Goal: Information Seeking & Learning: Learn about a topic

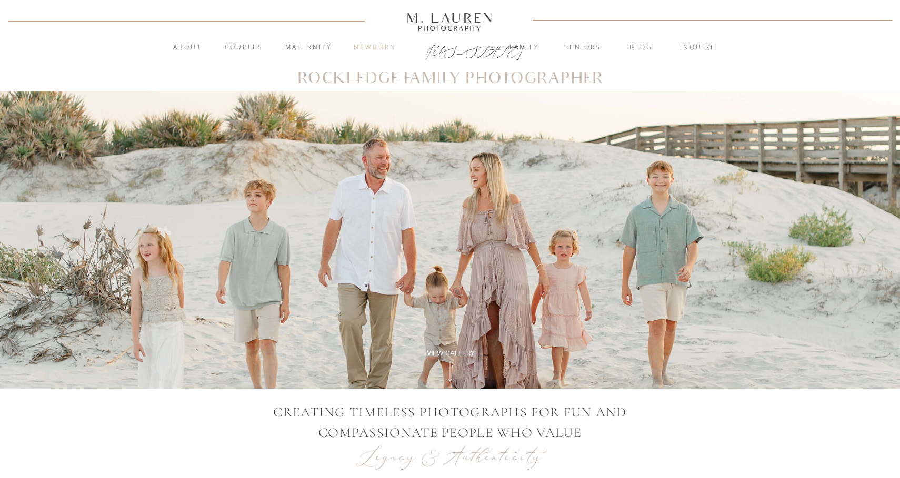
click at [371, 45] on nav "Newborn" at bounding box center [374, 48] width 57 height 11
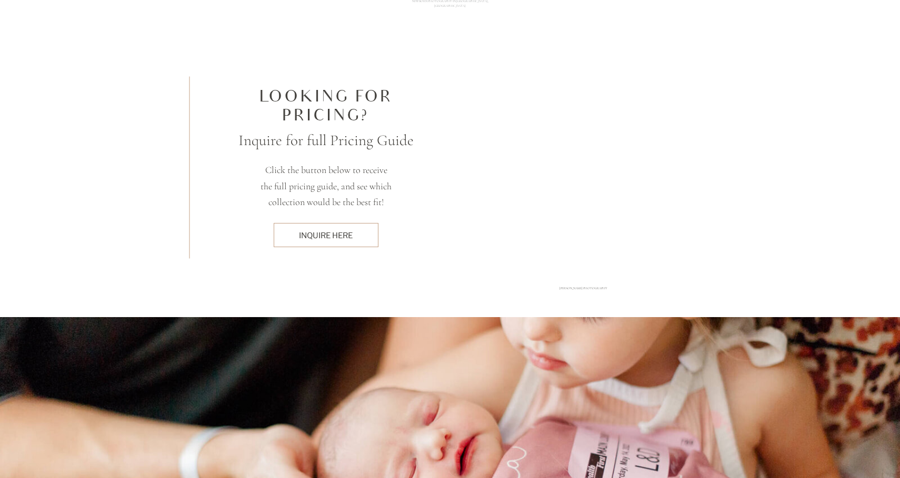
scroll to position [3524, 0]
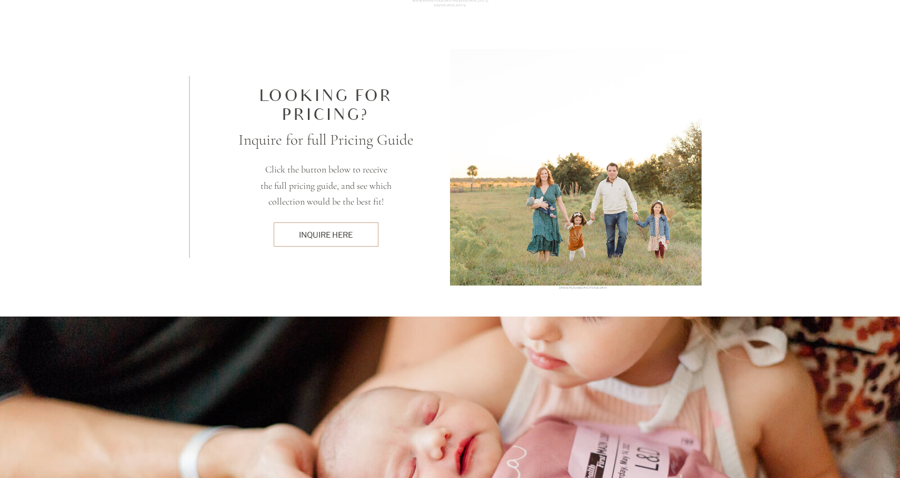
click at [326, 235] on div "INquire here" at bounding box center [326, 234] width 94 height 11
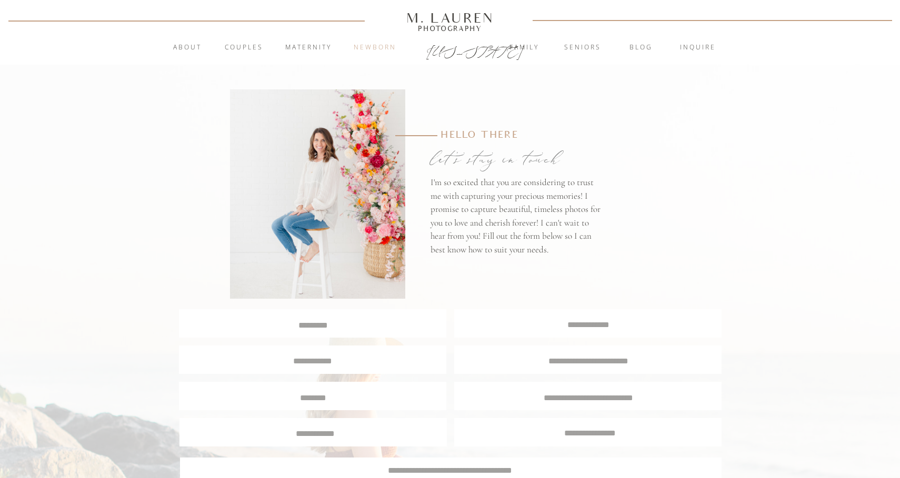
click at [363, 45] on nav "Newborn" at bounding box center [374, 48] width 57 height 11
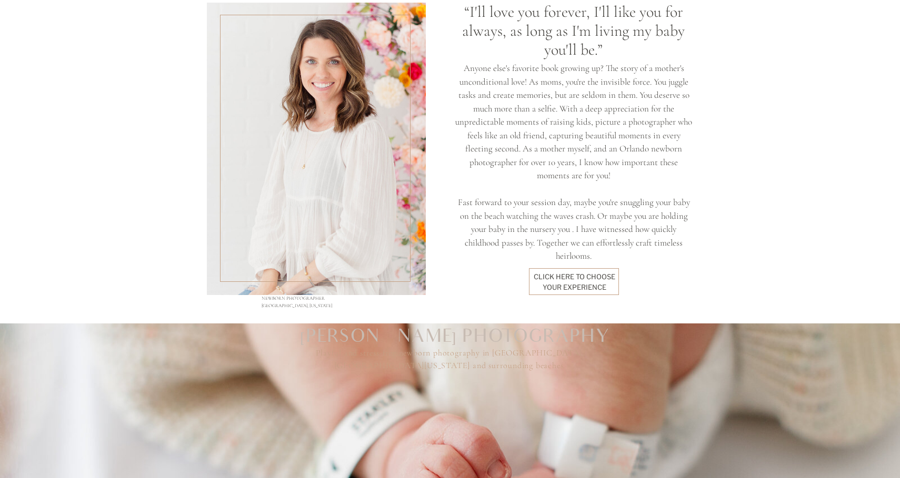
scroll to position [813, 0]
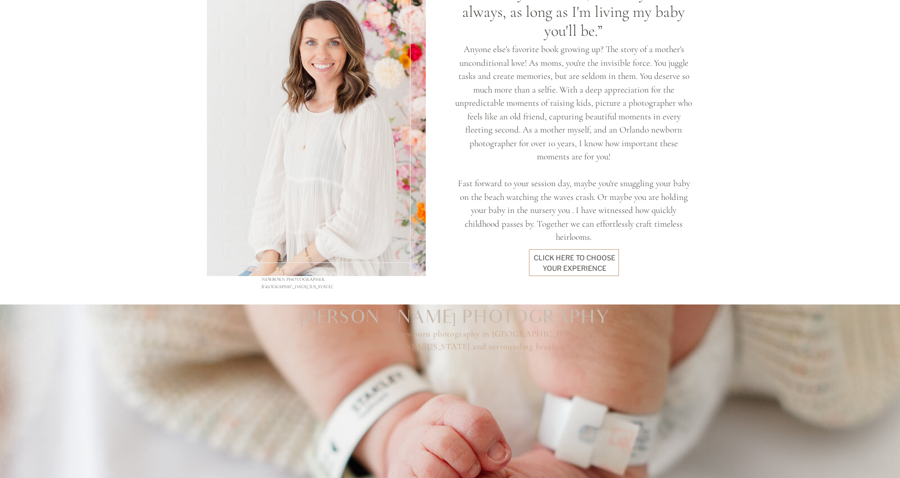
click at [587, 270] on div "click here to Choose your experience" at bounding box center [574, 262] width 82 height 19
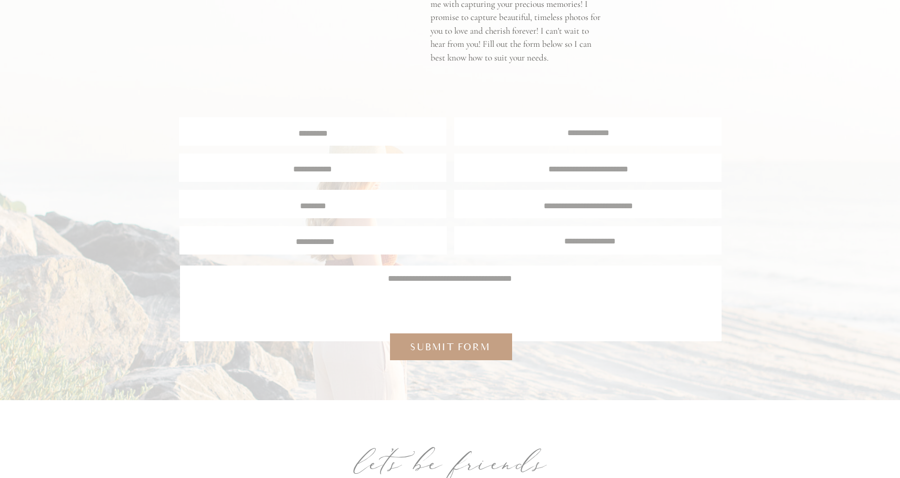
scroll to position [5281, 0]
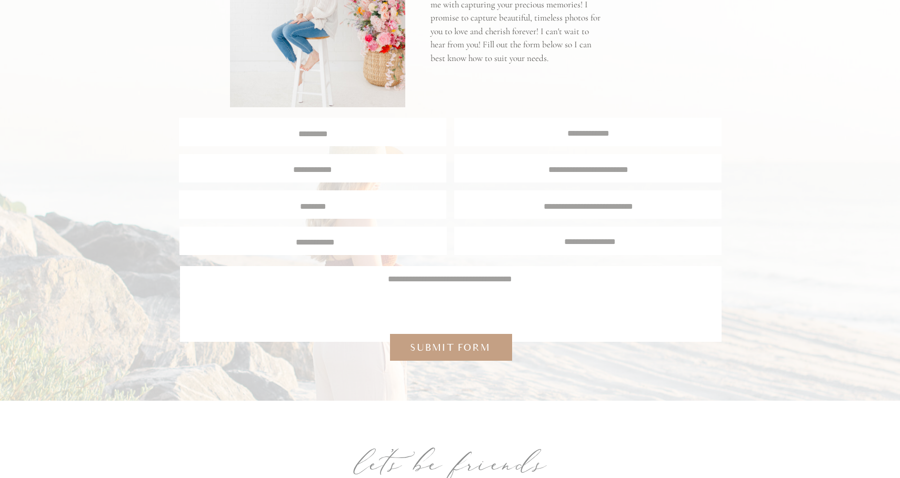
click at [316, 134] on textarea at bounding box center [313, 133] width 266 height 10
type textarea "**********"
click at [568, 134] on textarea at bounding box center [588, 132] width 267 height 10
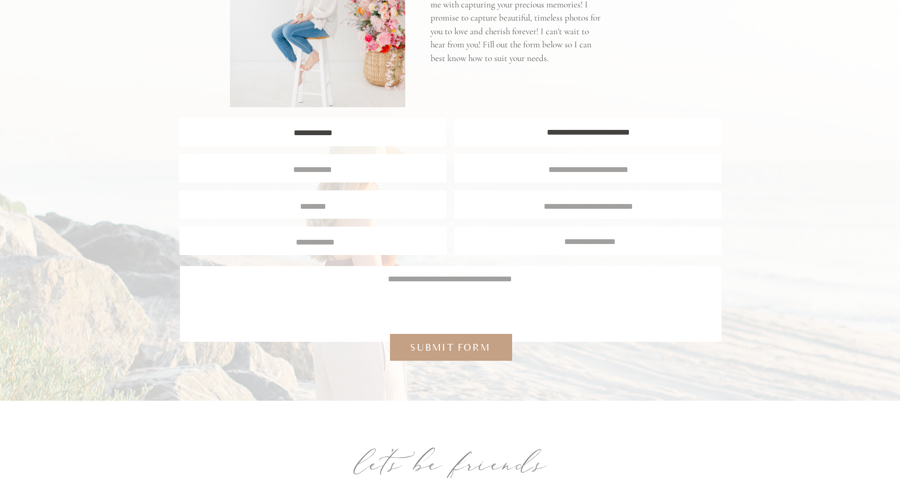
type textarea "**********"
click at [333, 180] on div at bounding box center [312, 168] width 267 height 28
click at [333, 175] on div at bounding box center [312, 168] width 267 height 28
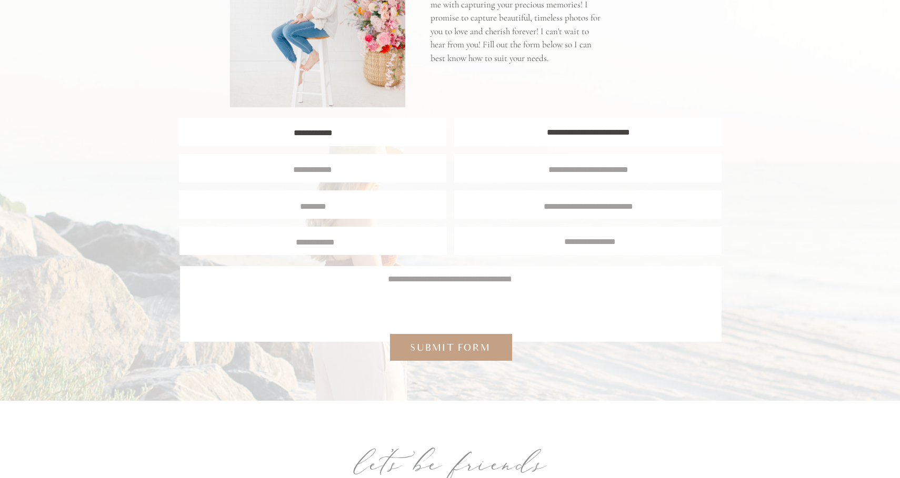
click at [333, 156] on div at bounding box center [312, 168] width 267 height 28
click at [331, 162] on div at bounding box center [312, 168] width 267 height 28
click at [325, 169] on textarea at bounding box center [312, 168] width 249 height 9
type textarea "**********"
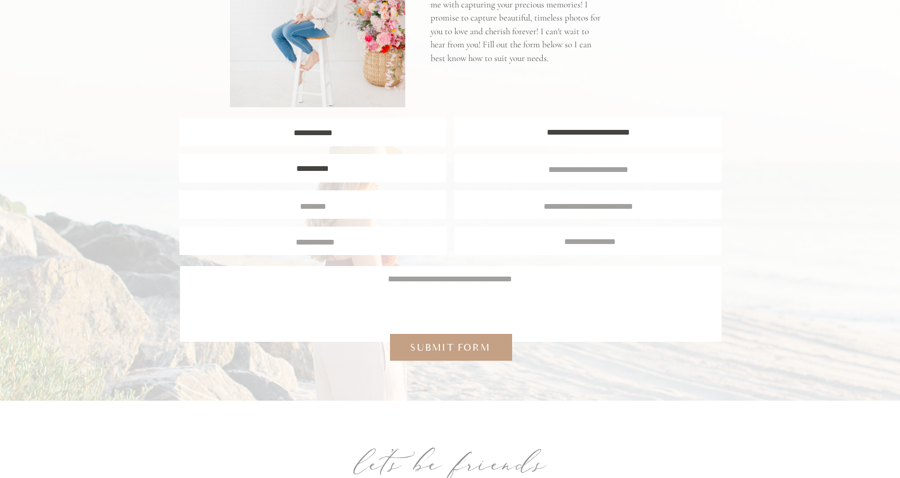
click at [515, 180] on div at bounding box center [587, 168] width 267 height 28
click at [541, 175] on div at bounding box center [587, 168] width 267 height 28
click at [550, 170] on textarea at bounding box center [588, 168] width 248 height 9
type textarea "*****"
click at [310, 209] on textarea at bounding box center [312, 204] width 251 height 9
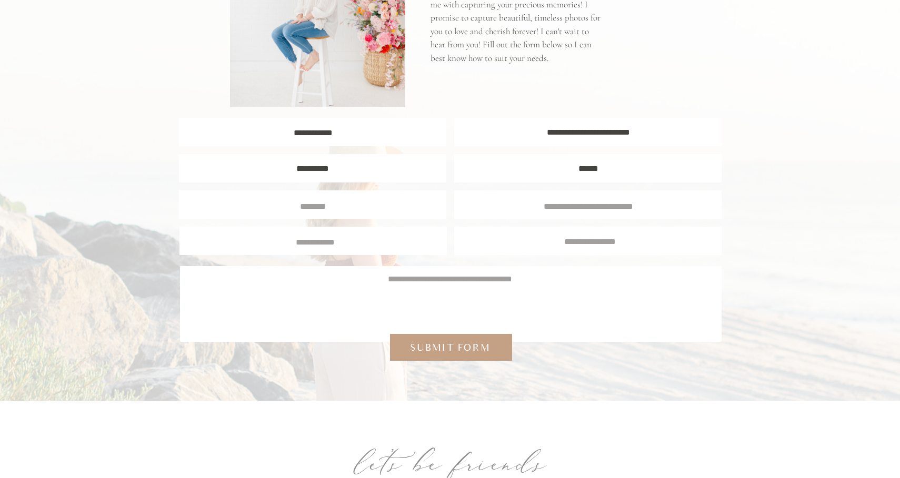
type textarea "*"
type textarea "**********"
click at [514, 202] on textarea at bounding box center [588, 204] width 251 height 9
type textarea "*"
type textarea "**********"
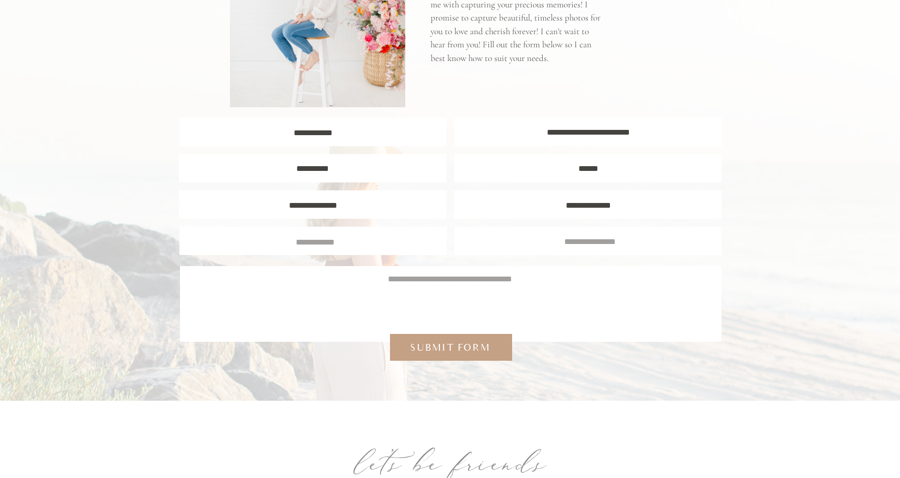
click at [334, 249] on div at bounding box center [312, 241] width 267 height 28
click at [316, 243] on textarea at bounding box center [314, 240] width 251 height 9
click at [300, 273] on textarea at bounding box center [450, 298] width 510 height 51
click at [322, 244] on textarea at bounding box center [314, 240] width 251 height 9
click at [617, 232] on div at bounding box center [587, 241] width 267 height 28
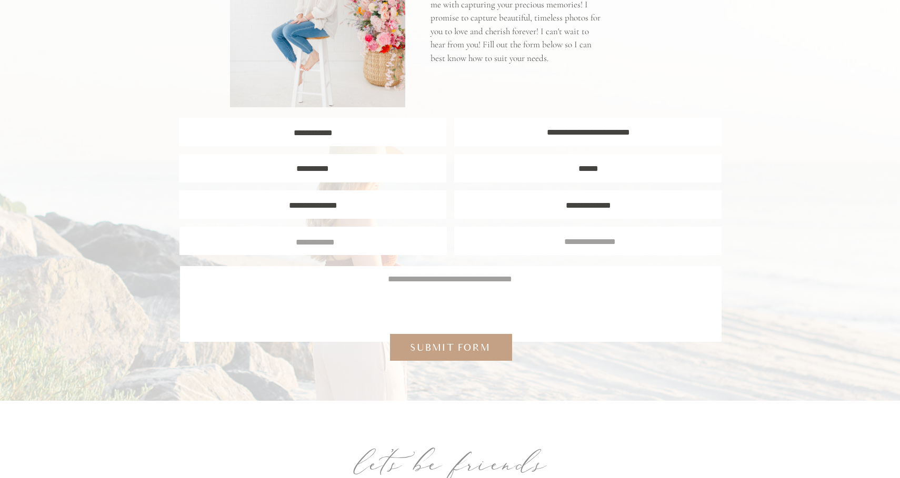
click at [609, 236] on textarea at bounding box center [589, 240] width 251 height 9
click at [443, 240] on div at bounding box center [312, 241] width 267 height 28
click at [407, 242] on textarea at bounding box center [314, 240] width 251 height 9
click at [365, 313] on textarea at bounding box center [450, 298] width 510 height 51
click at [364, 243] on textarea at bounding box center [314, 240] width 251 height 9
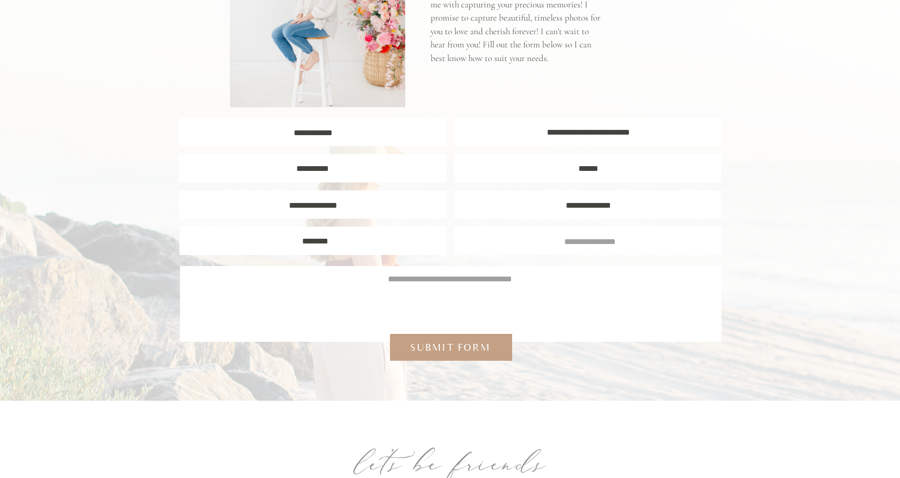
type textarea "********"
click at [574, 254] on div at bounding box center [587, 241] width 267 height 28
click at [576, 242] on textarea at bounding box center [589, 240] width 251 height 9
type textarea "**********"
click at [416, 293] on textarea at bounding box center [450, 298] width 510 height 51
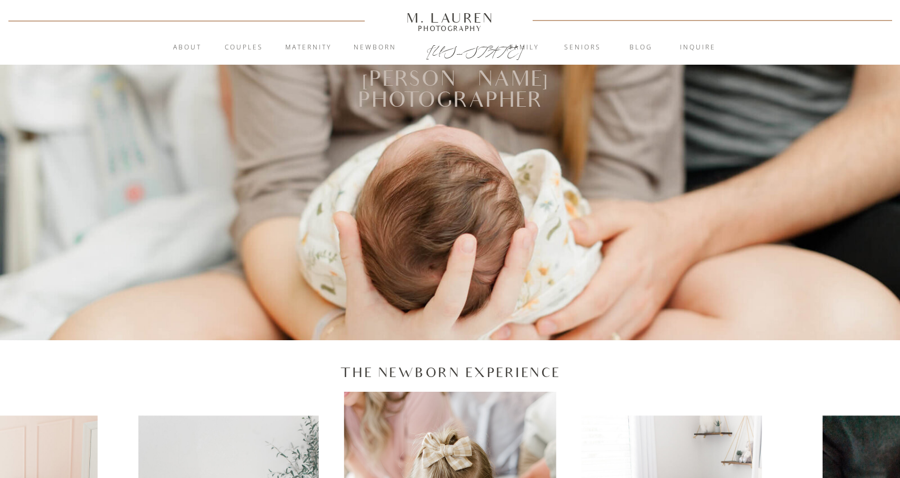
scroll to position [0, 0]
click at [366, 45] on nav "Newborn" at bounding box center [374, 48] width 57 height 11
click at [380, 51] on nav "Newborn" at bounding box center [374, 48] width 57 height 11
click at [364, 47] on nav "Newborn" at bounding box center [374, 48] width 57 height 11
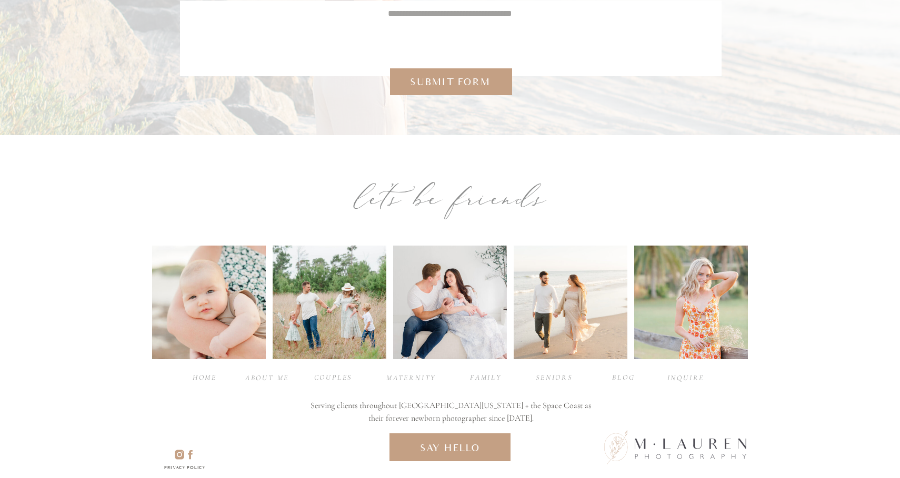
scroll to position [5547, 0]
click at [403, 377] on div "maternity" at bounding box center [409, 378] width 47 height 10
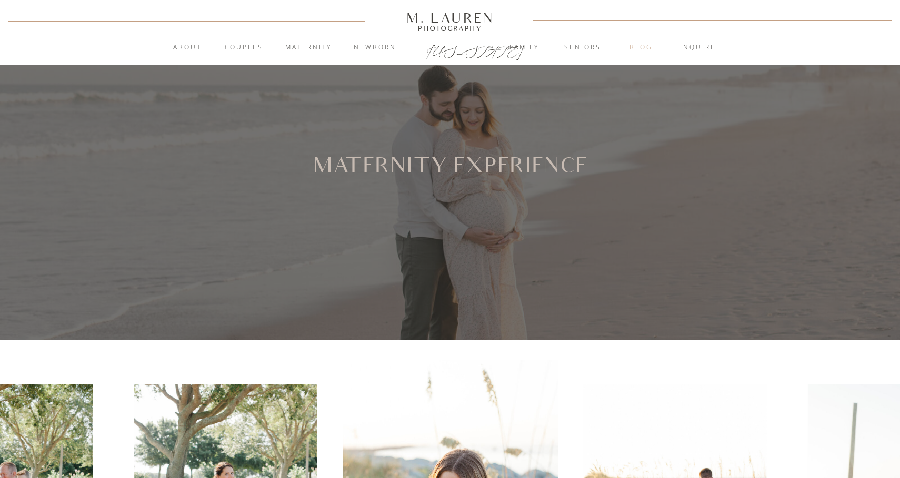
click at [643, 45] on nav "blog" at bounding box center [641, 48] width 57 height 11
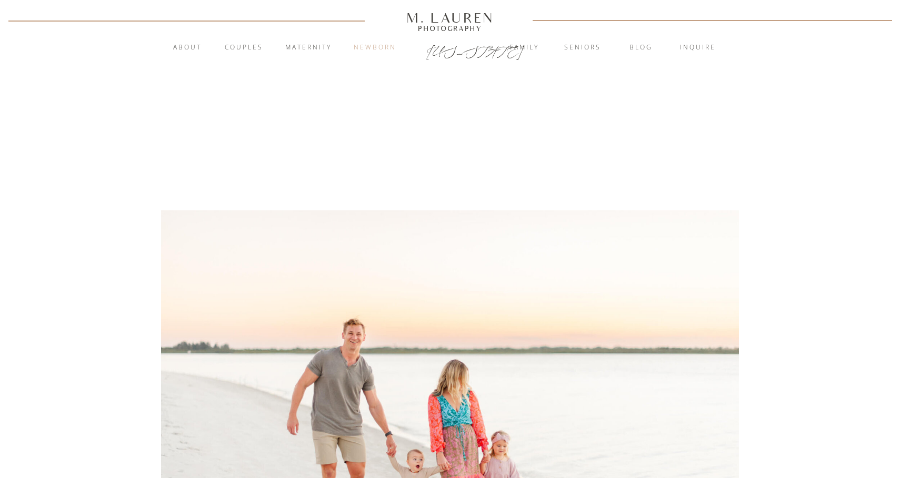
click at [373, 52] on nav "Newborn" at bounding box center [374, 48] width 57 height 11
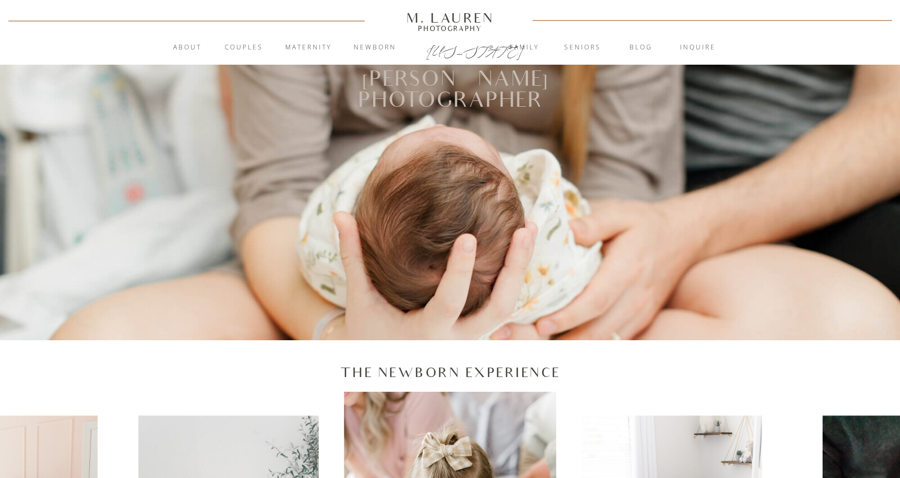
click at [382, 15] on div "M. Lauren" at bounding box center [450, 18] width 151 height 12
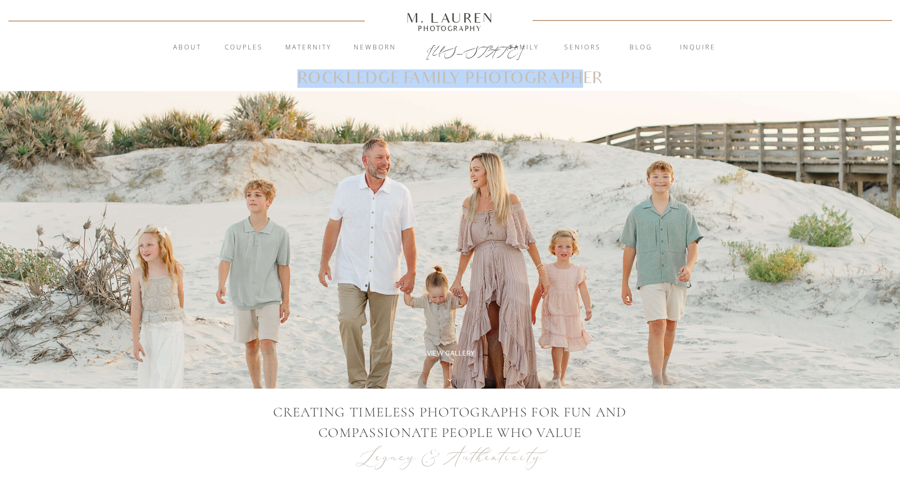
drag, startPoint x: 292, startPoint y: 79, endPoint x: 587, endPoint y: 79, distance: 295.7
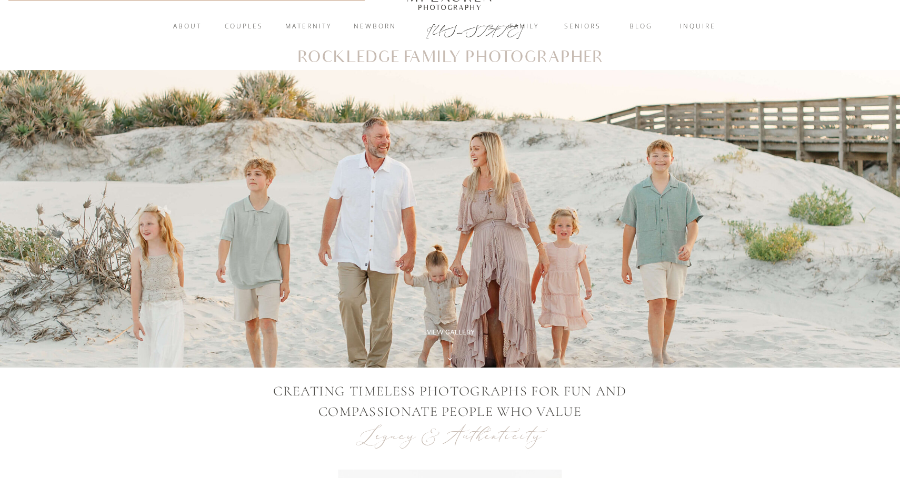
scroll to position [20, 0]
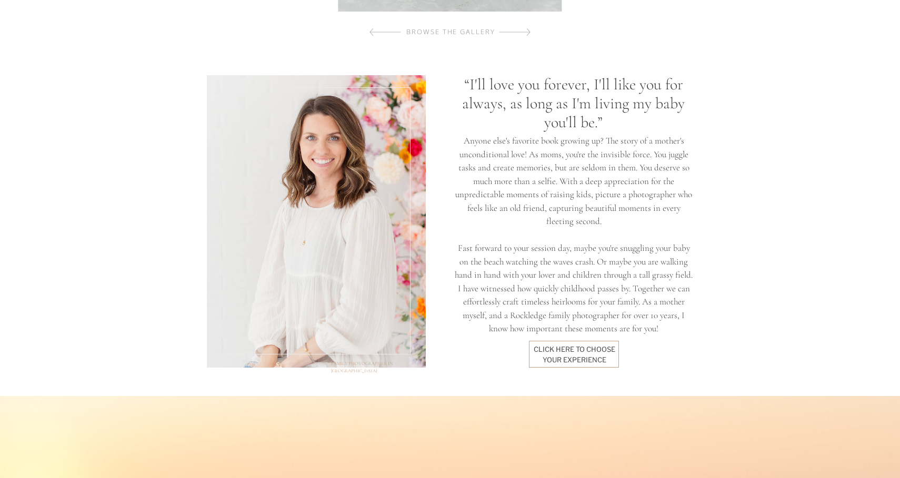
scroll to position [830, 0]
